Goal: Check status: Check status

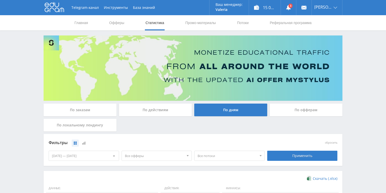
scroll to position [121, 0]
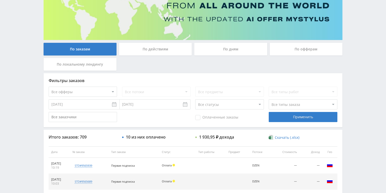
click at [153, 52] on div "По действиям" at bounding box center [155, 49] width 73 height 13
click at [0, 0] on input "По действиям" at bounding box center [0, 0] width 0 height 0
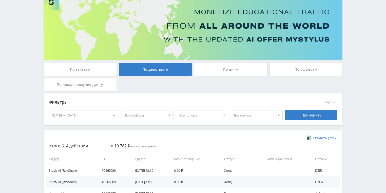
click at [220, 71] on div "По дням" at bounding box center [230, 69] width 73 height 13
click at [0, 0] on input "По дням" at bounding box center [0, 0] width 0 height 0
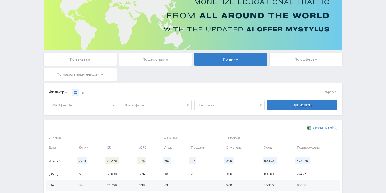
scroll to position [121, 0]
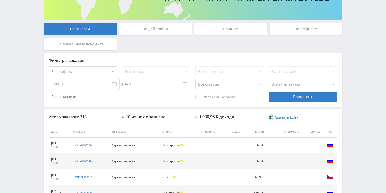
click at [157, 30] on div "По действиям" at bounding box center [155, 29] width 73 height 13
click at [0, 0] on input "По действиям" at bounding box center [0, 0] width 0 height 0
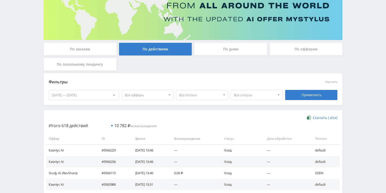
click at [224, 56] on div "По дням" at bounding box center [230, 50] width 75 height 15
click at [224, 53] on div "По дням" at bounding box center [230, 49] width 73 height 13
click at [0, 0] on input "По дням" at bounding box center [0, 0] width 0 height 0
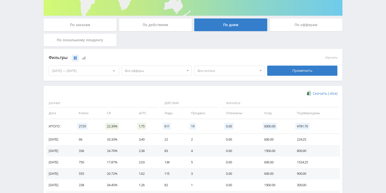
scroll to position [121, 0]
